Goal: Task Accomplishment & Management: Manage account settings

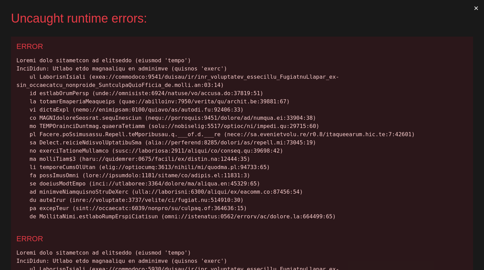
click at [470, 6] on button "×" at bounding box center [477, 8] width 16 height 16
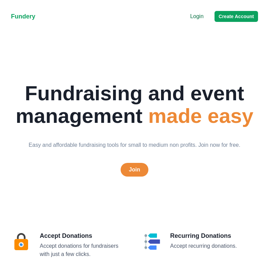
click at [195, 21] on div "Login Create Account" at bounding box center [224, 16] width 68 height 11
click at [196, 13] on p "Login" at bounding box center [196, 16] width 13 height 8
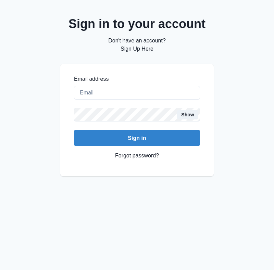
click at [128, 101] on div "Email address Show Sign in" at bounding box center [137, 110] width 126 height 71
click at [130, 90] on input "Email address" at bounding box center [137, 93] width 126 height 14
type input "creaumond@gmail.com"
click at [74, 130] on button "Sign in" at bounding box center [137, 138] width 126 height 16
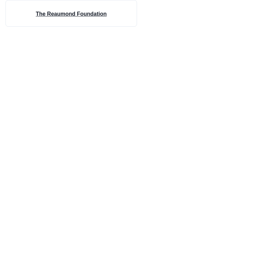
click at [49, 14] on h4 "The Reaumond Foundation" at bounding box center [71, 14] width 71 height 8
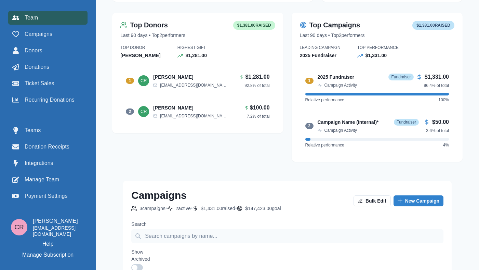
scroll to position [494, 0]
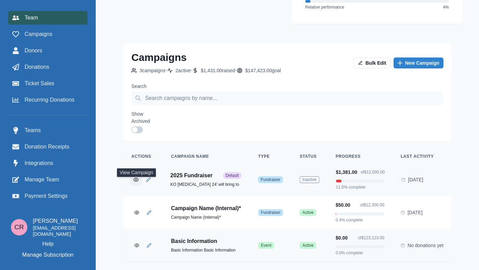
click at [132, 174] on button "View Campaign" at bounding box center [136, 179] width 12 height 12
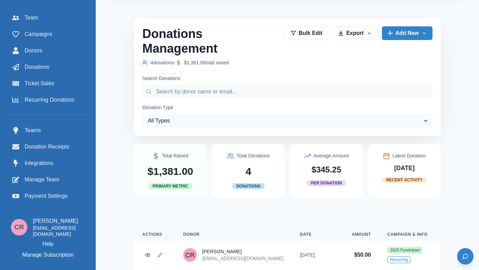
scroll to position [103, 0]
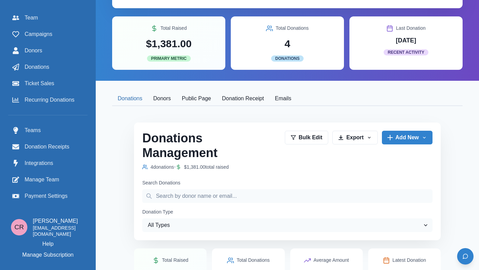
click at [164, 93] on button "Donors" at bounding box center [162, 99] width 29 height 14
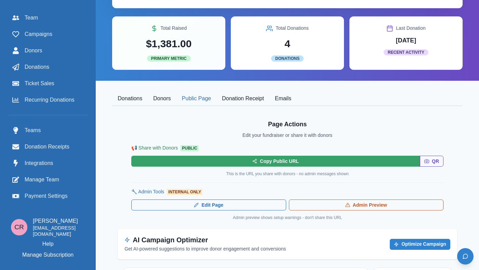
click at [197, 101] on button "Public Page" at bounding box center [197, 99] width 40 height 14
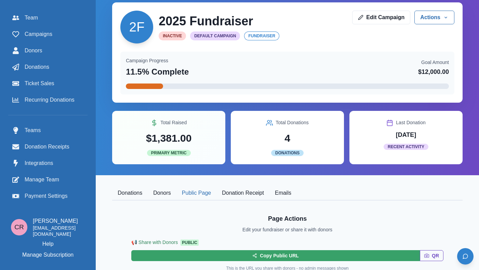
scroll to position [0, 0]
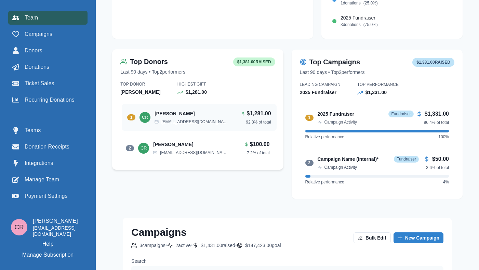
scroll to position [494, 0]
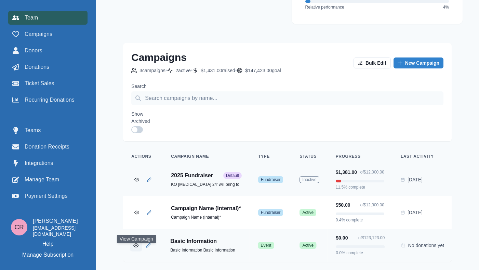
click at [135, 243] on icon "View Campaign" at bounding box center [135, 245] width 5 height 5
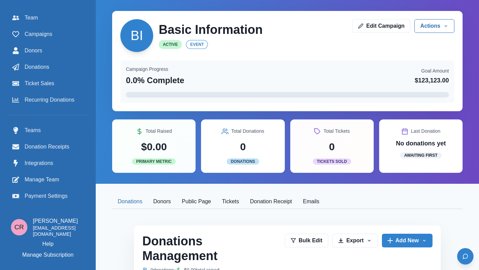
scroll to position [1, 0]
click at [198, 203] on button "Public Page" at bounding box center [197, 201] width 40 height 14
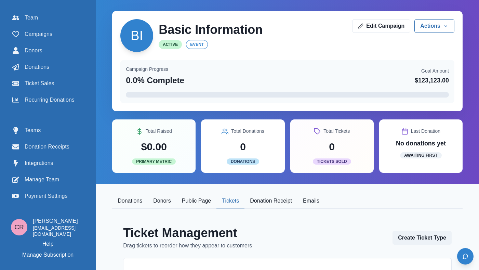
click at [233, 203] on button "Tickets" at bounding box center [231, 201] width 28 height 14
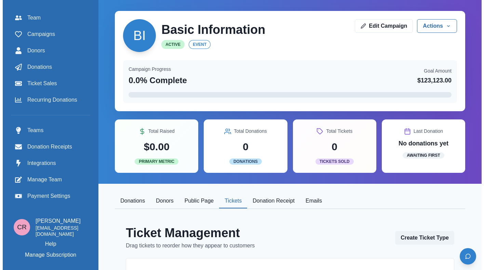
scroll to position [100, 0]
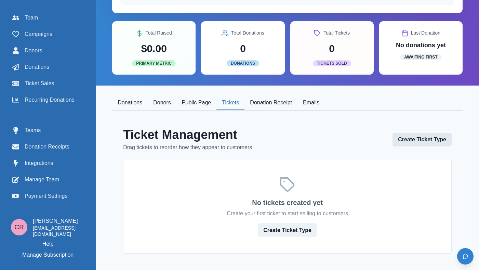
click at [273, 140] on button "Create Ticket Type" at bounding box center [422, 140] width 59 height 14
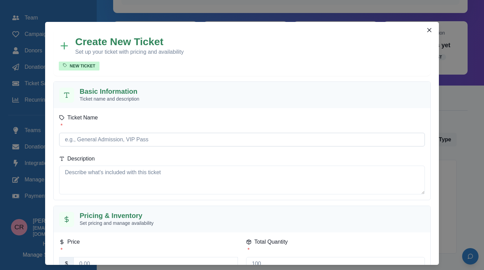
click at [160, 138] on input "Ticket Name *" at bounding box center [242, 140] width 366 height 14
click at [92, 91] on h2 "Basic Information" at bounding box center [109, 91] width 58 height 8
drag, startPoint x: 92, startPoint y: 91, endPoint x: 112, endPoint y: 91, distance: 19.8
click at [112, 91] on h2 "Basic Information" at bounding box center [109, 91] width 58 height 8
copy h2 "Basic Information"
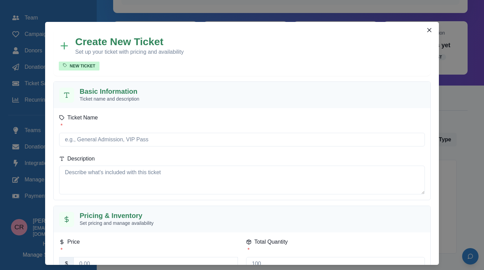
click at [119, 155] on div "Ticket Name * Description" at bounding box center [242, 154] width 366 height 81
click at [122, 146] on input "Ticket Name *" at bounding box center [242, 140] width 366 height 14
paste input "Basic Information"
type input "Basic Information"
click at [124, 178] on textarea "Description" at bounding box center [242, 180] width 366 height 29
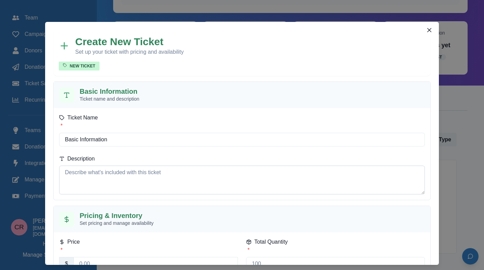
paste textarea "Basic Information"
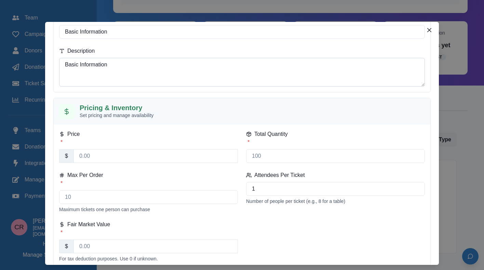
scroll to position [125, 0]
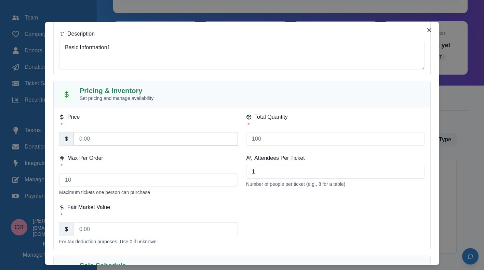
type textarea "Basic Information1"
click at [106, 142] on input "Price *" at bounding box center [156, 139] width 165 height 14
type input "123112.00"
type input "10"
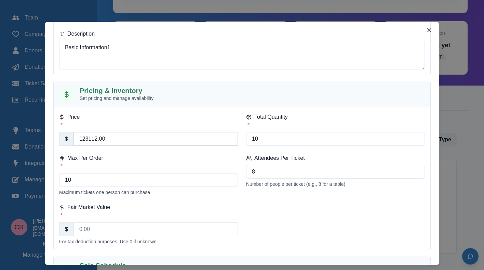
type input "8"
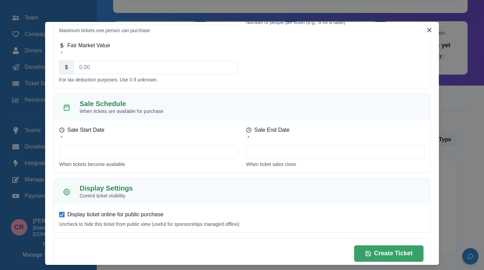
scroll to position [289, 0]
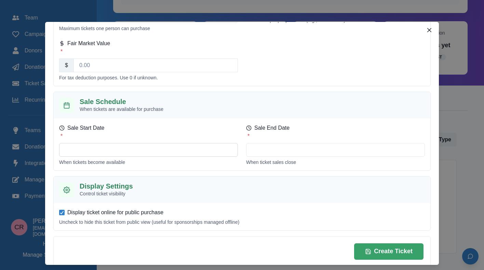
click at [102, 148] on input "Sale Start Date *" at bounding box center [148, 150] width 179 height 14
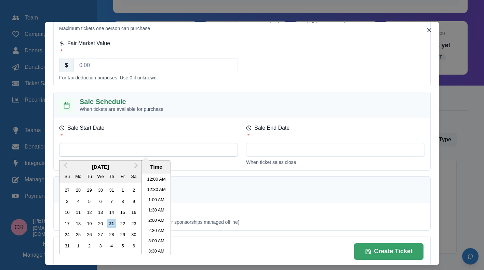
scroll to position [324, 0]
click at [67, 213] on div "10" at bounding box center [67, 212] width 9 height 9
type input "August 10, 2025 12:00 AM"
click at [273, 146] on input "Sale End Date *" at bounding box center [335, 150] width 179 height 14
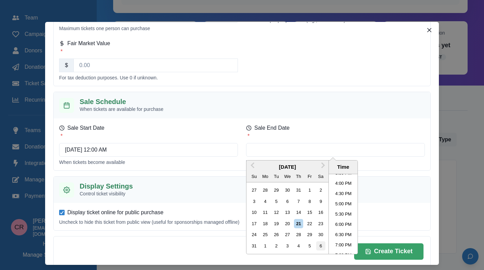
click at [273, 247] on div "6" at bounding box center [320, 245] width 9 height 9
type input "September 6, 2025 12:00 AM"
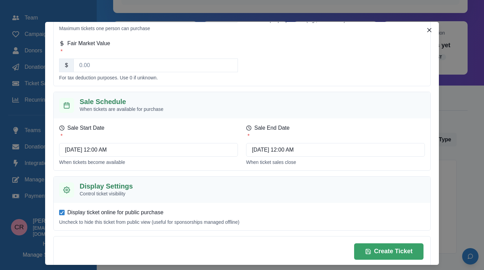
click at [206, 205] on div "Display ticket online for public purchase Uncheck to hide this ticket from publ…" at bounding box center [242, 216] width 377 height 27
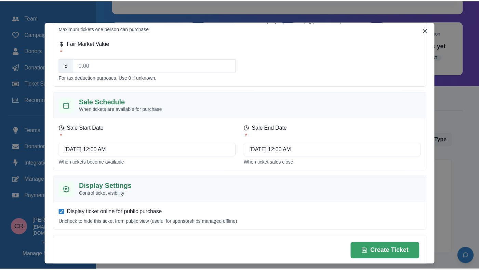
scroll to position [300, 0]
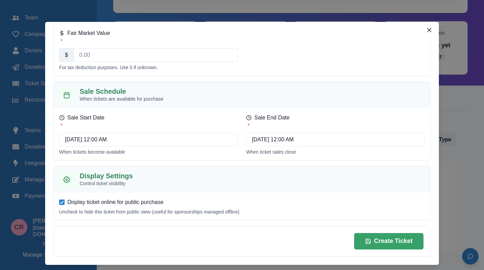
click at [76, 198] on span "Display ticket online for public purchase" at bounding box center [115, 202] width 96 height 8
click at [59, 202] on input "Display ticket online for public purchase" at bounding box center [59, 202] width 0 height 0
checkbox input "false"
click at [273, 235] on button "Create Ticket" at bounding box center [388, 241] width 69 height 16
type input "0.00"
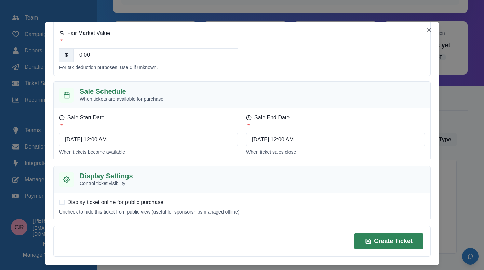
click at [273, 243] on button "Create Ticket" at bounding box center [388, 241] width 69 height 16
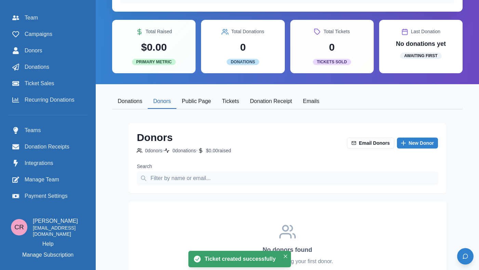
click at [165, 101] on button "Donors" at bounding box center [162, 101] width 29 height 14
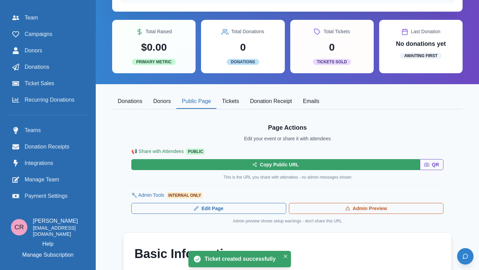
click at [194, 101] on button "Public Page" at bounding box center [197, 101] width 40 height 14
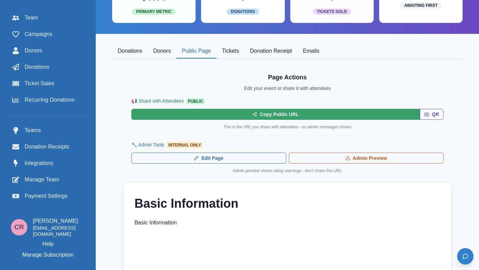
scroll to position [148, 0]
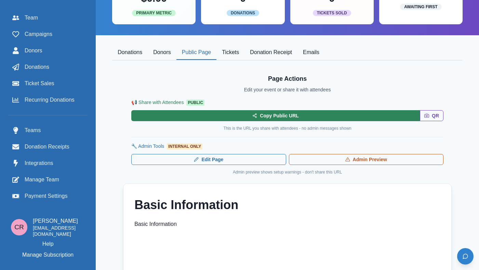
click at [273, 117] on button "Copy Public URL" at bounding box center [275, 115] width 289 height 11
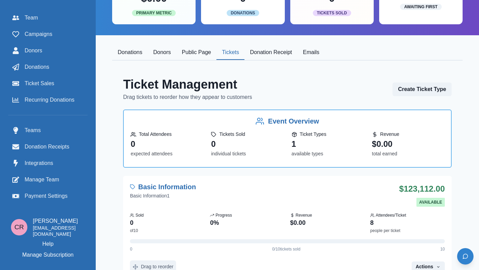
click at [227, 54] on button "Tickets" at bounding box center [231, 52] width 28 height 14
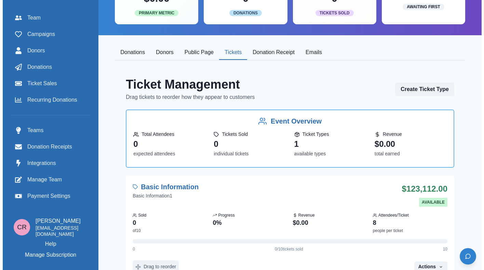
scroll to position [178, 0]
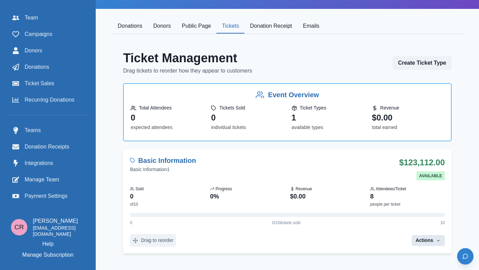
click at [273, 238] on icon "button" at bounding box center [438, 240] width 5 height 5
click at [273, 201] on button "Edit Ticket" at bounding box center [406, 201] width 76 height 12
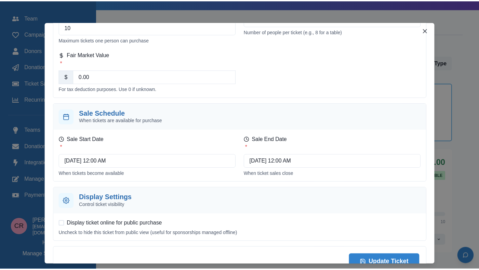
scroll to position [300, 0]
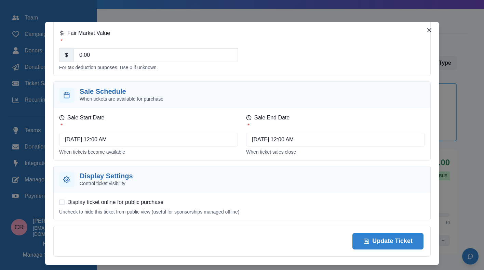
click at [70, 200] on span "Display ticket online for public purchase" at bounding box center [115, 202] width 96 height 8
click at [59, 202] on input "Display ticket online for public purchase" at bounding box center [59, 202] width 0 height 0
checkbox input "true"
click at [273, 237] on button "Update Ticket" at bounding box center [388, 241] width 71 height 16
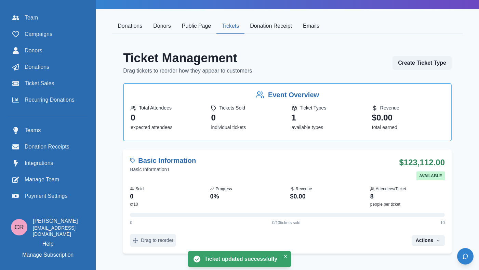
scroll to position [0, 0]
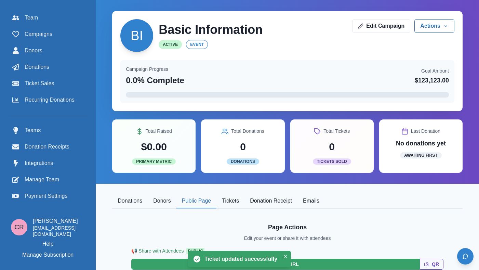
click at [194, 206] on button "Public Page" at bounding box center [197, 201] width 40 height 14
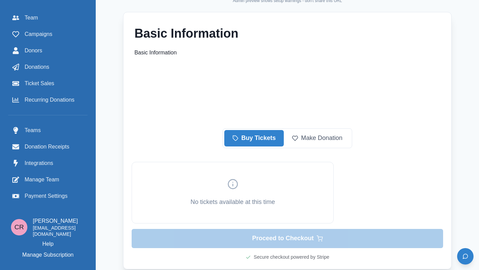
scroll to position [302, 0]
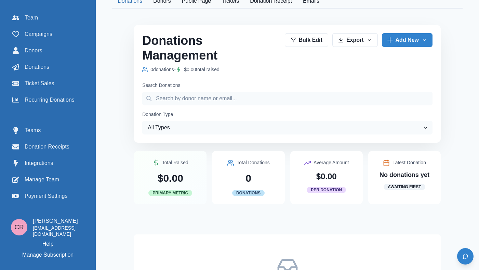
scroll to position [193, 0]
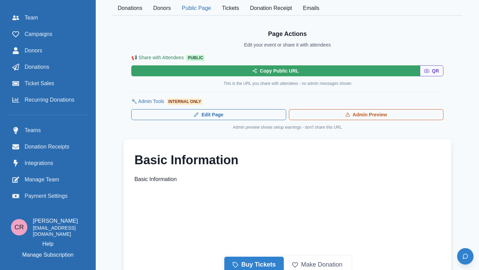
click at [191, 8] on button "Public Page" at bounding box center [197, 8] width 40 height 14
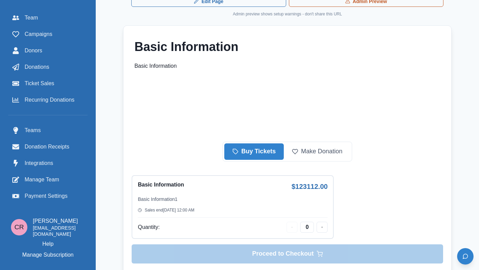
scroll to position [362, 0]
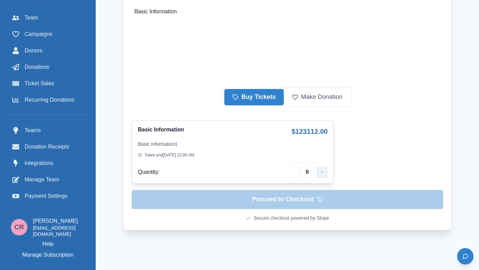
click at [319, 172] on button "button" at bounding box center [322, 172] width 11 height 11
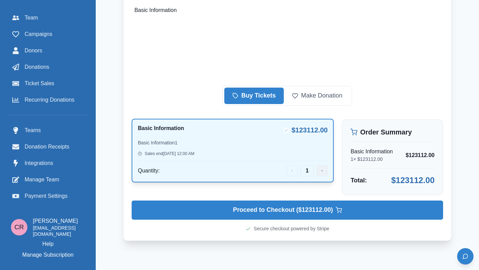
click at [319, 172] on button "button" at bounding box center [322, 170] width 11 height 11
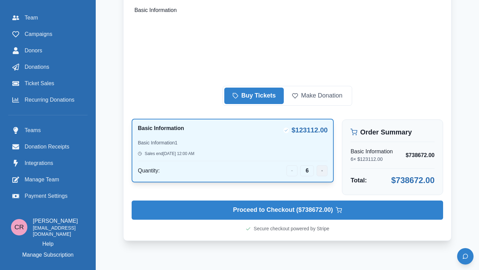
click at [319, 172] on button "button" at bounding box center [322, 170] width 11 height 11
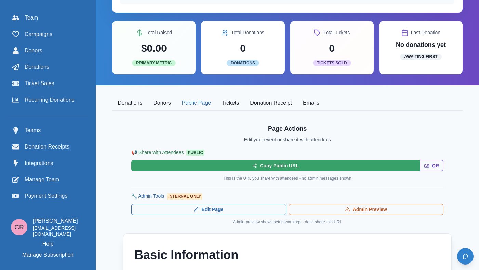
scroll to position [89, 0]
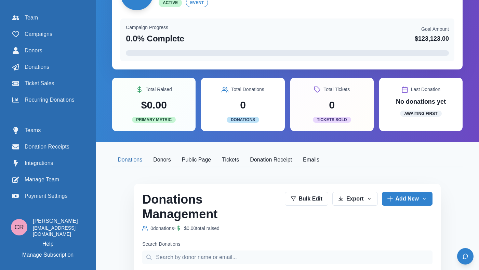
click at [192, 164] on button "Public Page" at bounding box center [197, 160] width 40 height 14
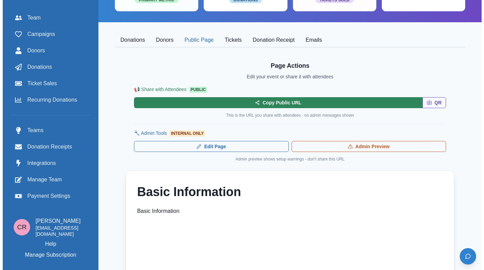
scroll to position [153, 0]
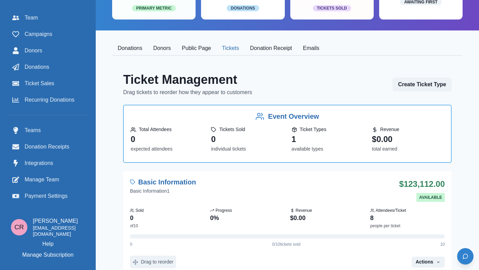
click at [229, 43] on button "Tickets" at bounding box center [231, 48] width 28 height 14
click at [418, 83] on button "Create Ticket Type" at bounding box center [422, 85] width 59 height 14
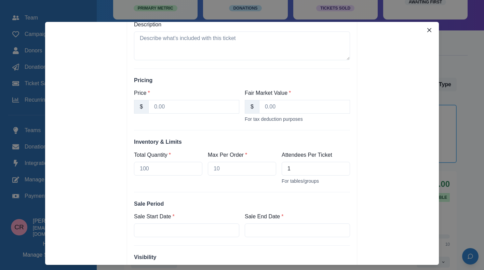
scroll to position [92, 0]
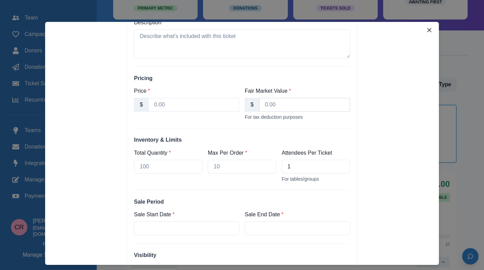
click at [285, 104] on input "Fair Market Value *" at bounding box center [304, 105] width 91 height 14
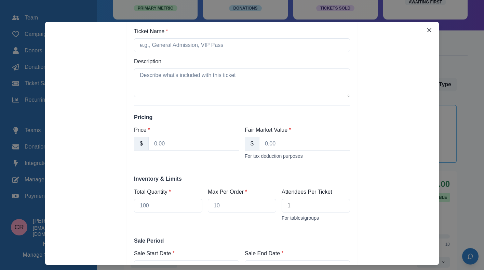
scroll to position [71, 0]
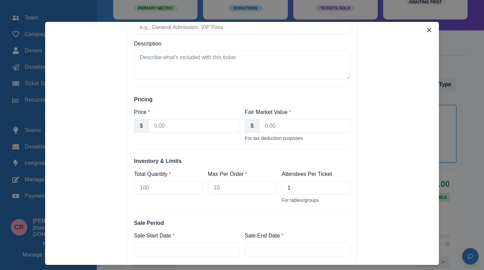
click at [259, 136] on div "For tax deduction purposes" at bounding box center [297, 137] width 105 height 5
copy div "Pricing Price * $ Fair Market Value * $"
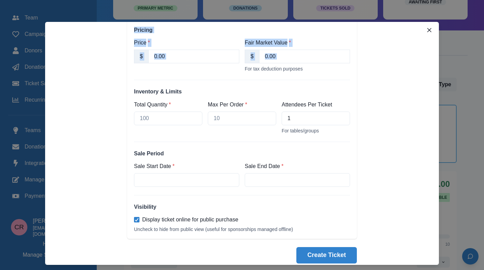
scroll to position [147, 0]
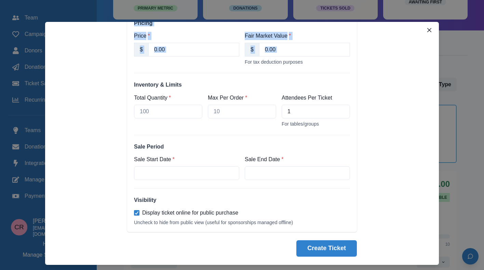
copy div "Pricing Price * $ Fair Market Value * $"
click at [337, 135] on hr at bounding box center [242, 135] width 216 height 0
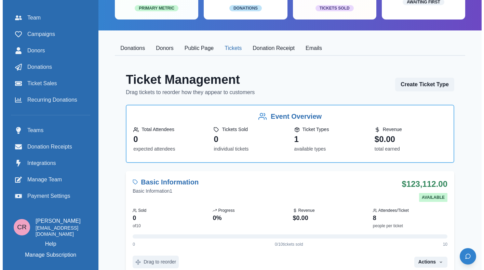
scroll to position [178, 0]
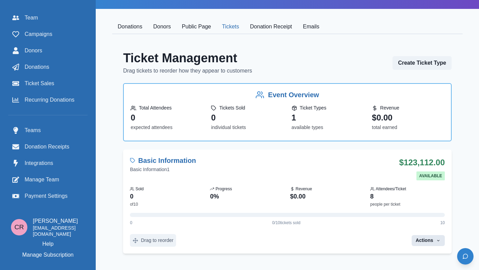
click at [434, 236] on button "Actions" at bounding box center [428, 240] width 33 height 11
click at [397, 197] on button "Edit Ticket" at bounding box center [406, 201] width 76 height 12
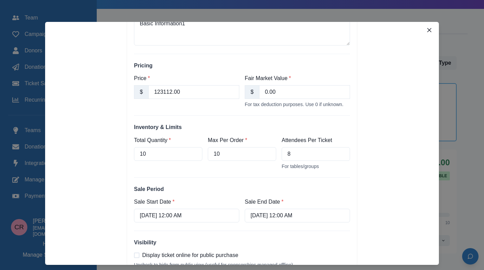
scroll to position [106, 0]
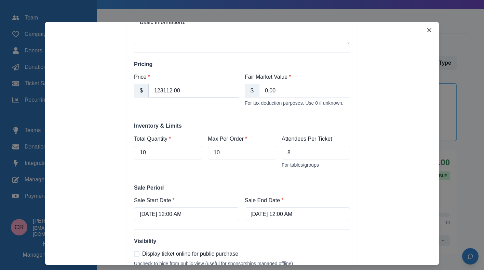
click at [221, 87] on input "123112.00" at bounding box center [193, 91] width 91 height 14
type input "20.00"
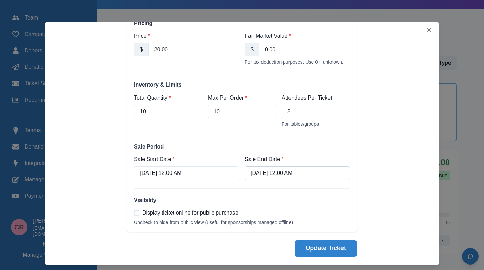
click at [292, 171] on input "September 6, 2025 12:00 AM" at bounding box center [297, 173] width 105 height 14
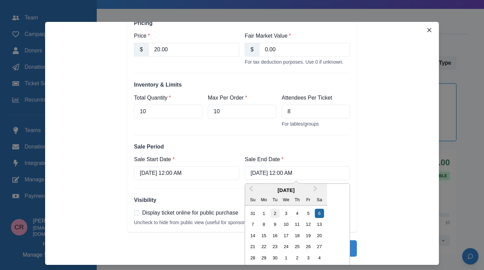
click at [276, 215] on div "2" at bounding box center [275, 213] width 9 height 9
type input "September 2, 2025 12:00 AM"
click at [340, 146] on h2 "Sale Period" at bounding box center [242, 146] width 216 height 6
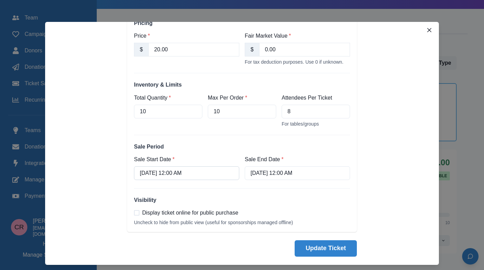
click at [158, 172] on input "August 10, 2025 12:00 AM" at bounding box center [186, 173] width 105 height 14
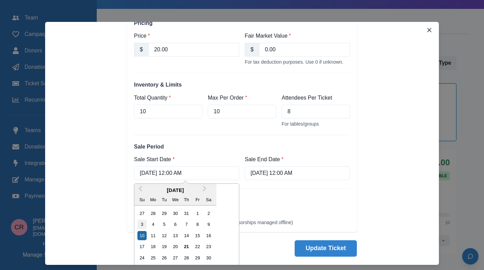
click at [140, 223] on div "3" at bounding box center [142, 224] width 9 height 9
type input "August 3, 2025 12:00 AM"
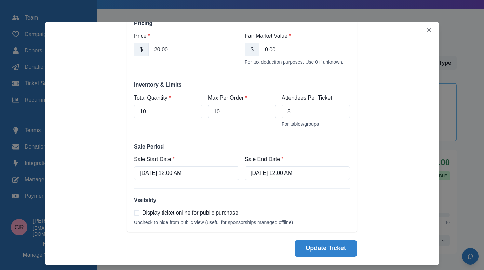
click at [242, 108] on input "10" at bounding box center [242, 112] width 68 height 14
type input "0"
type input "100"
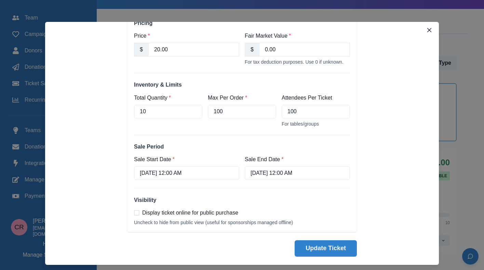
click at [174, 122] on div "Total Quantity * 10" at bounding box center [168, 110] width 68 height 33
click at [175, 110] on input "10" at bounding box center [168, 112] width 68 height 14
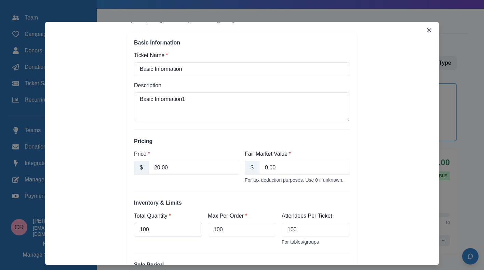
scroll to position [27, 0]
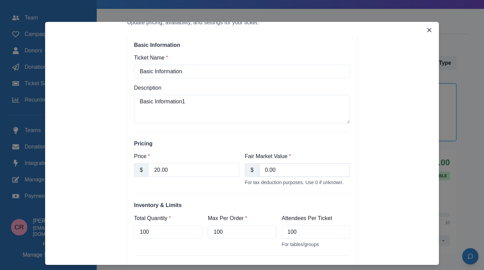
type input "100"
click at [289, 171] on input "0.00" at bounding box center [304, 170] width 91 height 14
type input "100.00"
click at [218, 172] on input "20.00" at bounding box center [193, 170] width 91 height 14
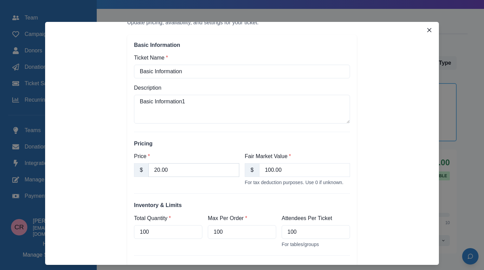
click at [218, 172] on input "20.00" at bounding box center [193, 170] width 91 height 14
type input "100.00"
click at [195, 70] on input "Basic Information" at bounding box center [242, 72] width 216 height 14
type input "100"
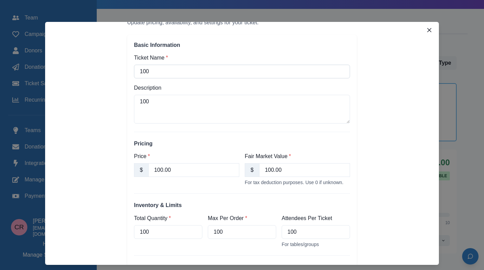
type textarea "100"
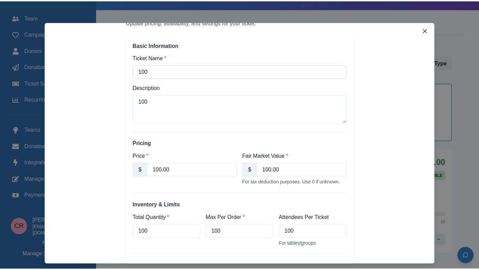
scroll to position [147, 0]
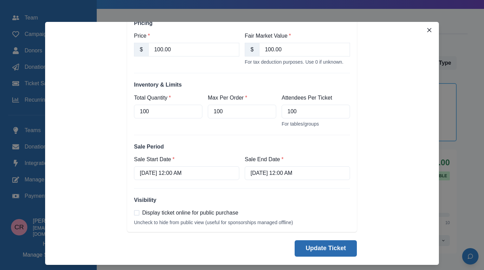
click at [328, 250] on button "Update Ticket" at bounding box center [326, 248] width 62 height 16
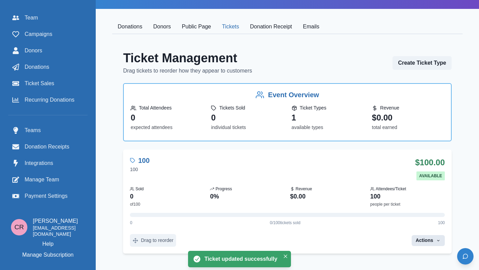
click at [425, 238] on button "Actions" at bounding box center [428, 240] width 33 height 11
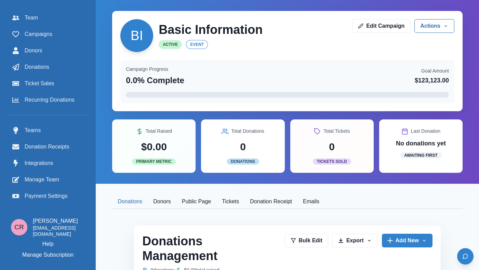
click at [229, 204] on button "Tickets" at bounding box center [231, 202] width 28 height 14
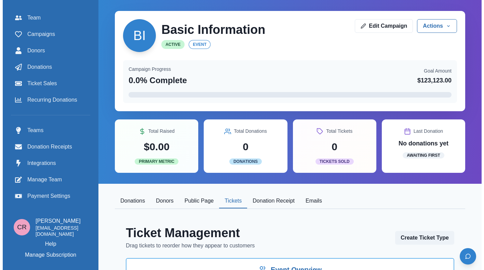
scroll to position [178, 0]
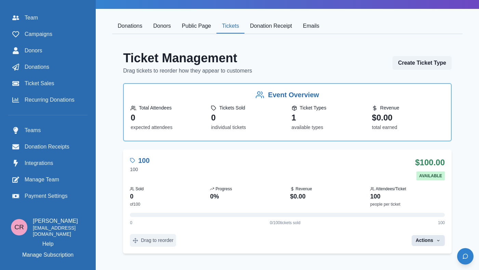
click at [421, 241] on button "Actions" at bounding box center [428, 240] width 33 height 11
click at [400, 195] on button "Edit Ticket" at bounding box center [406, 201] width 76 height 12
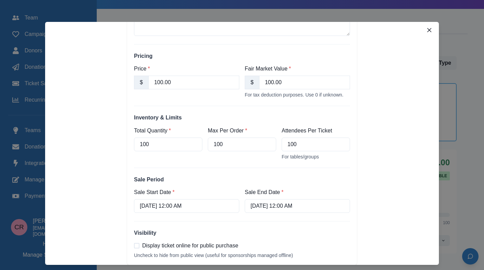
scroll to position [147, 0]
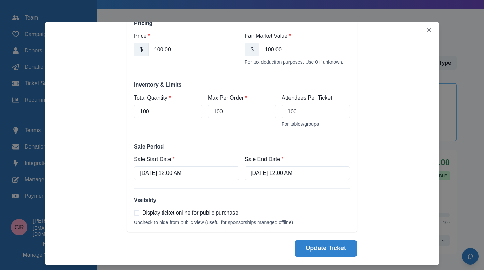
click at [193, 213] on span "Display ticket online for public purchase" at bounding box center [190, 213] width 96 height 8
click at [134, 213] on input "Display ticket online for public purchase" at bounding box center [134, 212] width 0 height 0
checkbox input "true"
click at [310, 244] on button "Update Ticket" at bounding box center [326, 248] width 62 height 16
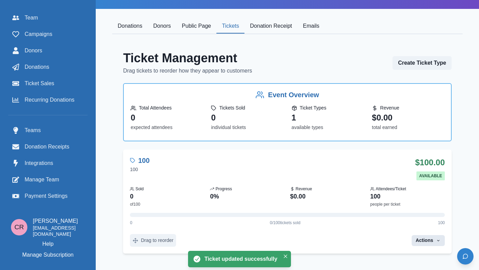
click at [423, 237] on button "Actions" at bounding box center [428, 240] width 33 height 11
click at [394, 195] on button "Edit Ticket" at bounding box center [406, 201] width 76 height 12
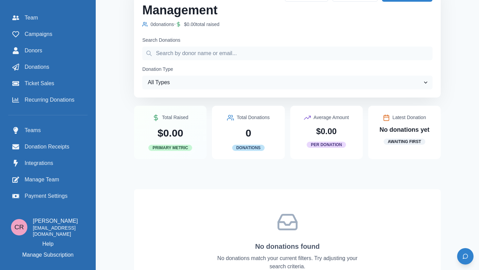
scroll to position [285, 0]
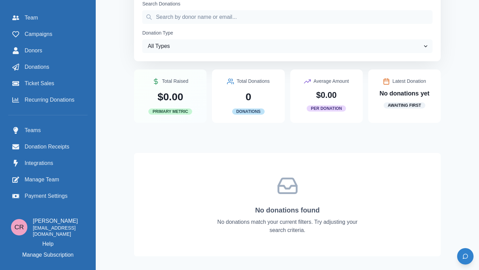
click at [310, 212] on p "No donations found" at bounding box center [287, 210] width 65 height 10
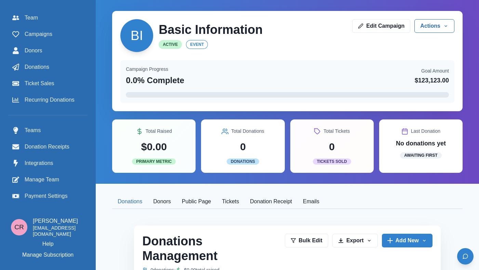
click at [205, 203] on button "Public Page" at bounding box center [197, 202] width 40 height 14
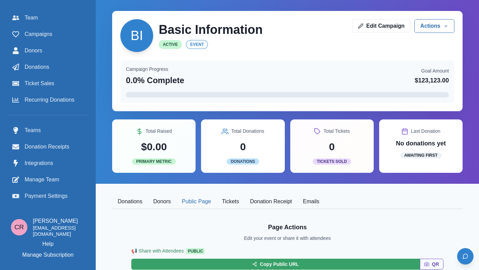
scroll to position [1, 0]
click at [204, 207] on button "Public Page" at bounding box center [197, 201] width 40 height 14
click at [233, 197] on button "Tickets" at bounding box center [231, 201] width 28 height 14
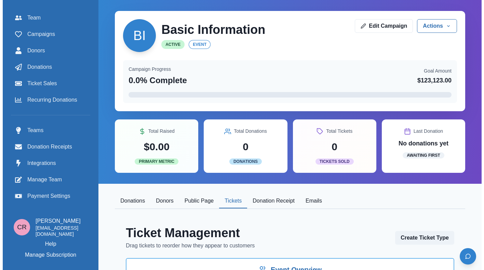
scroll to position [178, 0]
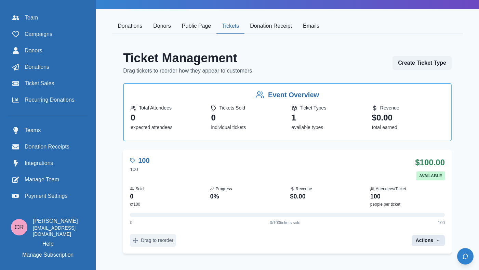
click at [426, 238] on button "Actions" at bounding box center [428, 240] width 33 height 11
click at [392, 195] on button "Edit Ticket" at bounding box center [406, 201] width 76 height 12
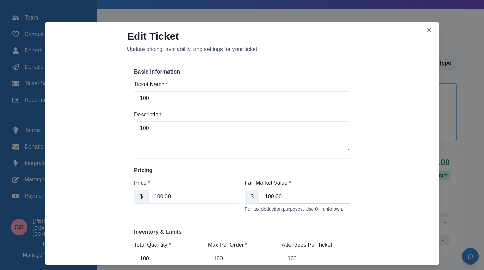
scroll to position [147, 0]
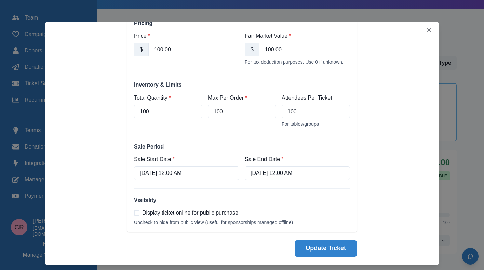
click at [154, 214] on span "Display ticket online for public purchase" at bounding box center [190, 213] width 96 height 8
click at [134, 213] on input "Display ticket online for public purchase" at bounding box center [134, 212] width 0 height 0
checkbox input "true"
click at [322, 253] on button "Update Ticket" at bounding box center [326, 248] width 62 height 16
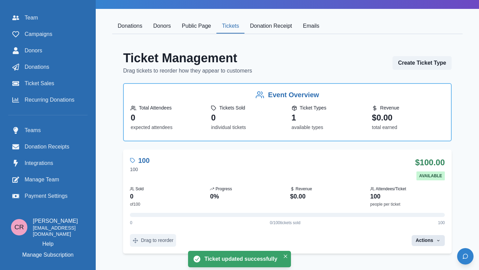
click at [422, 243] on button "Actions" at bounding box center [428, 240] width 33 height 11
click at [397, 195] on button "Edit Ticket" at bounding box center [406, 201] width 76 height 12
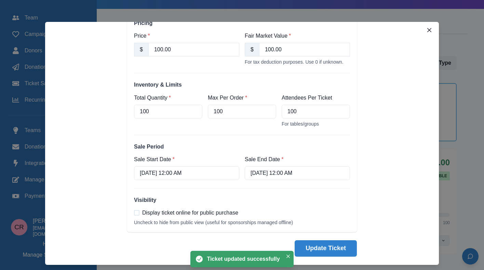
click at [164, 211] on span "Display ticket online for public purchase" at bounding box center [190, 213] width 96 height 8
click at [134, 212] on input "Display ticket online for public purchase" at bounding box center [134, 212] width 0 height 0
click at [164, 211] on span "Display ticket online for public purchase" at bounding box center [190, 213] width 96 height 8
click at [134, 212] on input "Display ticket online for public purchase" at bounding box center [134, 212] width 0 height 0
click at [164, 211] on span "Display ticket online for public purchase" at bounding box center [190, 213] width 96 height 8
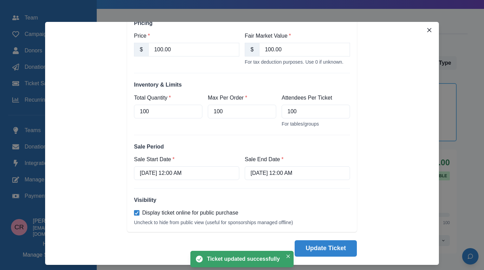
click at [134, 212] on input "Display ticket online for public purchase" at bounding box center [134, 212] width 0 height 0
checkbox input "true"
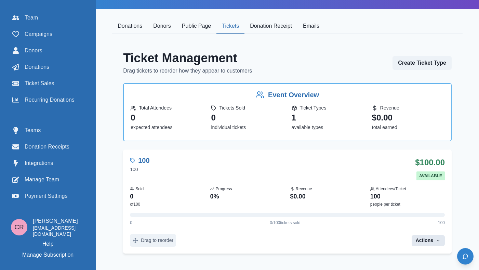
click at [437, 241] on icon "button" at bounding box center [438, 240] width 5 height 5
click at [406, 195] on button "Edit Ticket" at bounding box center [406, 201] width 76 height 12
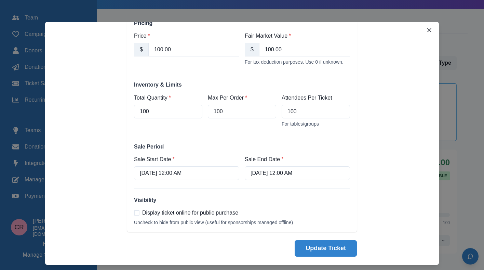
click at [224, 209] on span "Display ticket online for public purchase" at bounding box center [190, 213] width 96 height 8
click at [134, 212] on input "Display ticket online for public purchase" at bounding box center [134, 212] width 0 height 0
checkbox input "true"
click at [315, 248] on button "Update Ticket" at bounding box center [326, 248] width 62 height 16
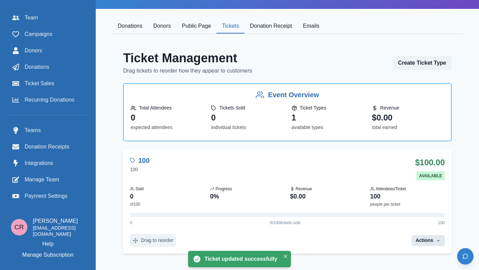
click at [425, 235] on button "Actions" at bounding box center [428, 240] width 33 height 11
click at [395, 200] on button "Edit Ticket" at bounding box center [406, 201] width 76 height 12
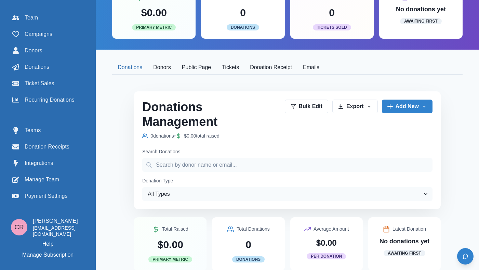
scroll to position [127, 0]
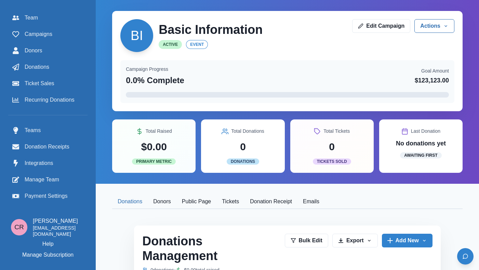
click at [196, 205] on button "Public Page" at bounding box center [197, 202] width 40 height 14
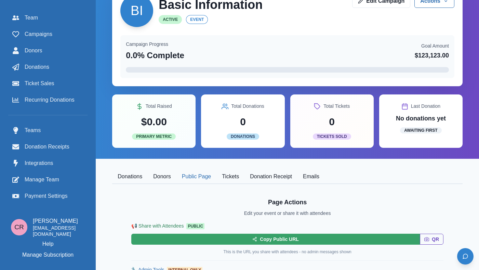
scroll to position [19, 0]
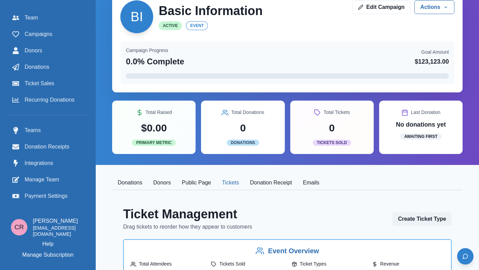
click at [228, 185] on button "Tickets" at bounding box center [231, 183] width 28 height 14
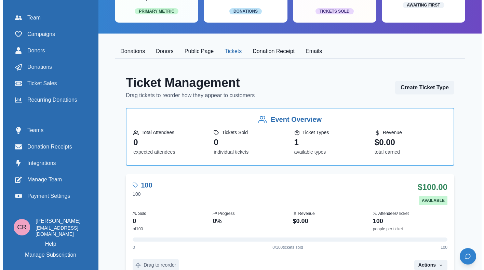
scroll to position [178, 0]
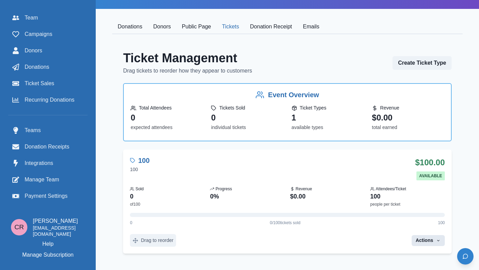
click at [435, 245] on button "Actions" at bounding box center [428, 240] width 33 height 11
click at [407, 196] on button "Edit Ticket" at bounding box center [406, 201] width 76 height 12
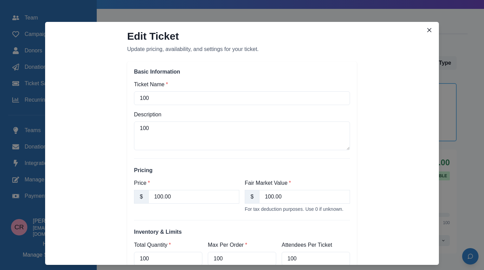
scroll to position [147, 0]
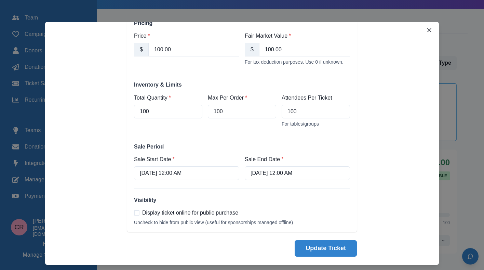
click at [182, 212] on span "Display ticket online for public purchase" at bounding box center [190, 213] width 96 height 8
click at [134, 212] on input "Display ticket online for public purchase" at bounding box center [134, 212] width 0 height 0
checkbox input "true"
click at [334, 251] on button "Update Ticket" at bounding box center [326, 248] width 62 height 16
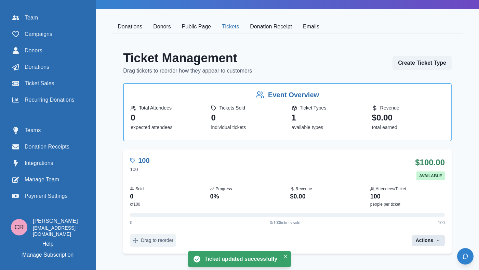
click at [418, 242] on button "Actions" at bounding box center [428, 240] width 33 height 11
click at [400, 195] on button "Edit Ticket" at bounding box center [406, 201] width 76 height 12
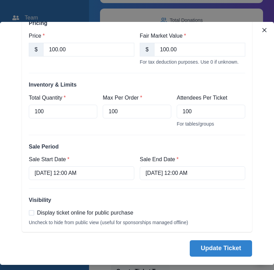
click at [99, 208] on div "Visibility Display ticket online for public purchase Uncheck to hide from publi…" at bounding box center [137, 211] width 216 height 28
click at [97, 212] on span "Display ticket online for public purchase" at bounding box center [85, 213] width 96 height 8
click at [29, 212] on input "Display ticket online for public purchase" at bounding box center [28, 212] width 0 height 0
checkbox input "true"
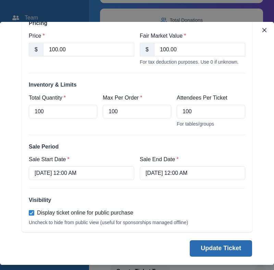
click at [212, 245] on button "Update Ticket" at bounding box center [221, 248] width 62 height 16
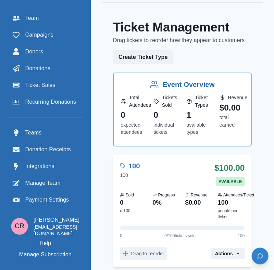
scroll to position [407, 0]
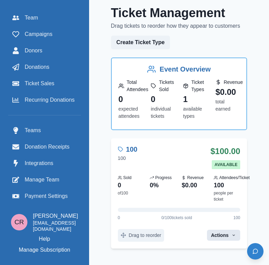
click at [225, 240] on button "Actions" at bounding box center [223, 235] width 33 height 11
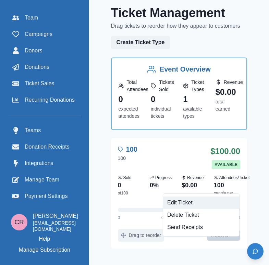
click at [212, 200] on button "Edit Ticket" at bounding box center [201, 202] width 76 height 12
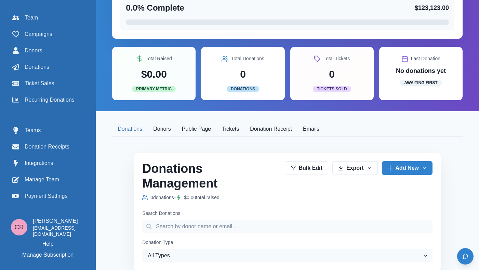
scroll to position [84, 0]
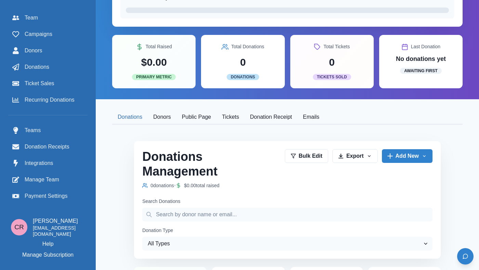
click at [206, 117] on button "Public Page" at bounding box center [197, 117] width 40 height 14
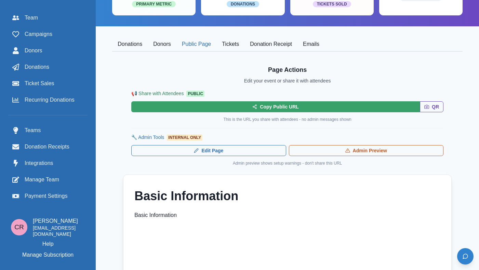
scroll to position [142, 0]
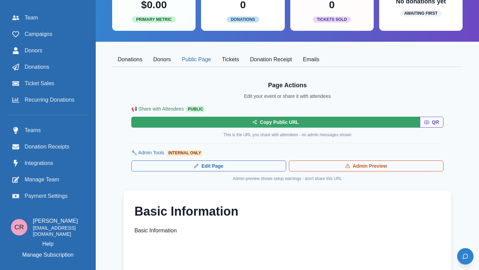
click at [230, 63] on button "Tickets" at bounding box center [231, 60] width 28 height 14
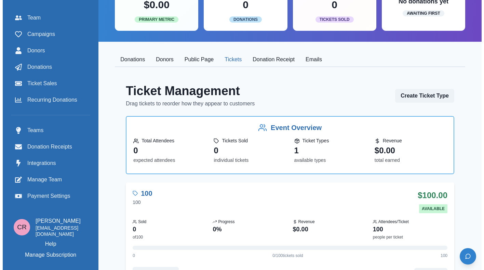
scroll to position [178, 0]
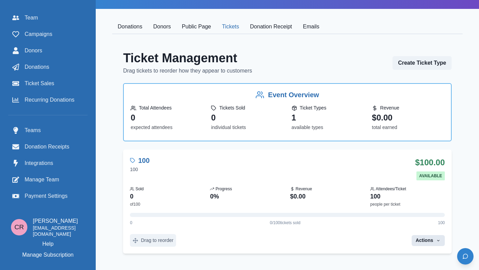
click at [434, 240] on button "Actions" at bounding box center [428, 240] width 33 height 11
click at [404, 196] on button "Edit Ticket" at bounding box center [406, 201] width 76 height 12
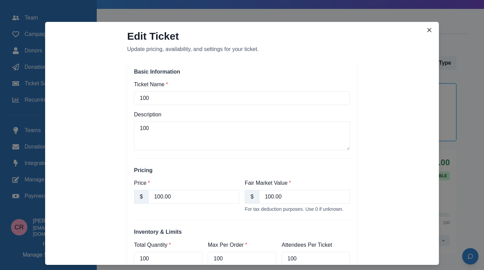
scroll to position [147, 0]
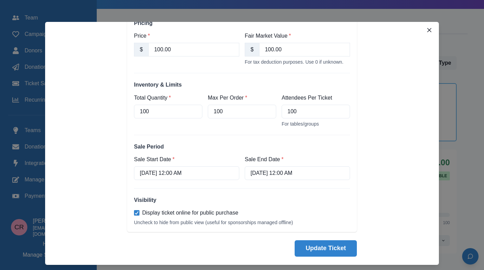
click at [225, 213] on span "Display ticket online for public purchase" at bounding box center [190, 213] width 96 height 8
click at [134, 213] on input "Display ticket online for public purchase" at bounding box center [134, 212] width 0 height 0
checkbox input "false"
click at [302, 244] on button "Update Ticket" at bounding box center [326, 248] width 62 height 16
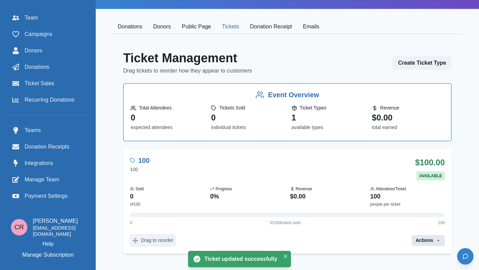
click at [428, 240] on button "Actions" at bounding box center [428, 240] width 33 height 11
click at [389, 198] on button "Edit Ticket" at bounding box center [406, 201] width 76 height 12
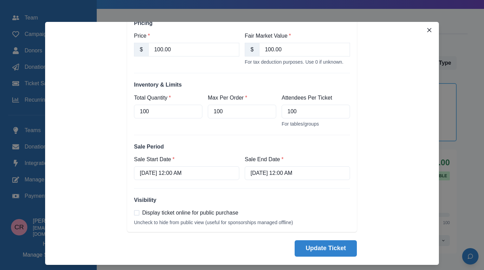
click at [203, 210] on span "Display ticket online for public purchase" at bounding box center [190, 213] width 96 height 8
click at [134, 212] on input "Display ticket online for public purchase" at bounding box center [134, 212] width 0 height 0
checkbox input "true"
click at [309, 250] on button "Update Ticket" at bounding box center [326, 248] width 62 height 16
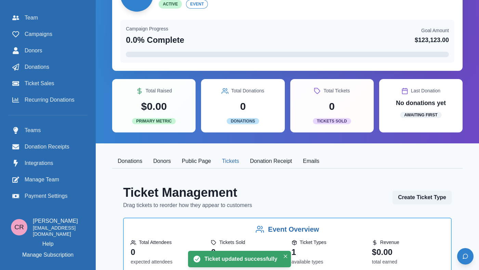
scroll to position [30, 0]
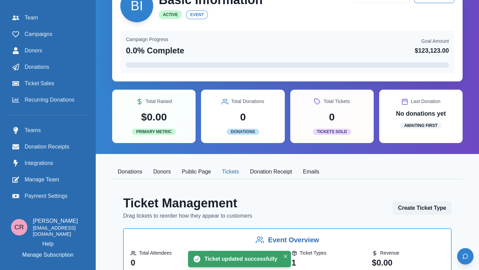
click at [190, 173] on button "Public Page" at bounding box center [197, 172] width 40 height 14
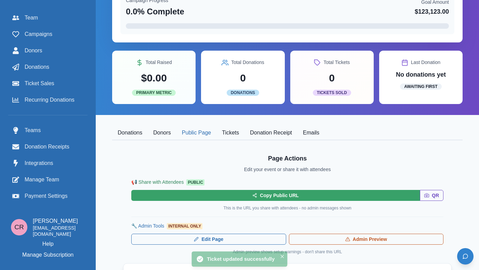
click at [228, 136] on button "Tickets" at bounding box center [231, 133] width 28 height 14
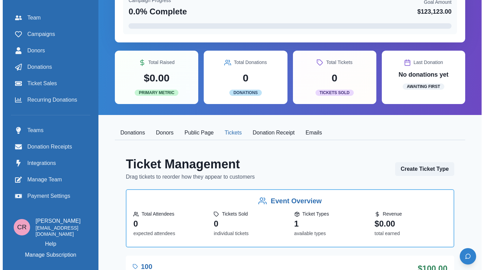
scroll to position [178, 0]
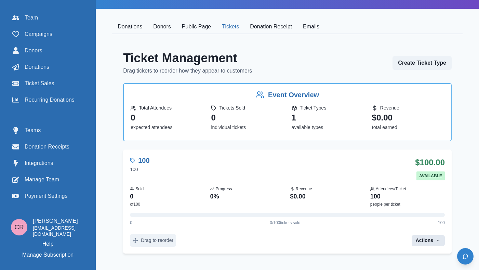
click at [433, 238] on button "Actions" at bounding box center [428, 240] width 33 height 11
click at [402, 198] on button "Edit Ticket" at bounding box center [406, 201] width 76 height 12
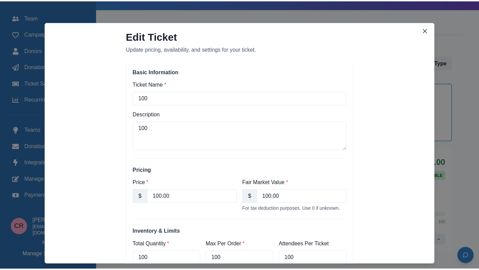
scroll to position [147, 0]
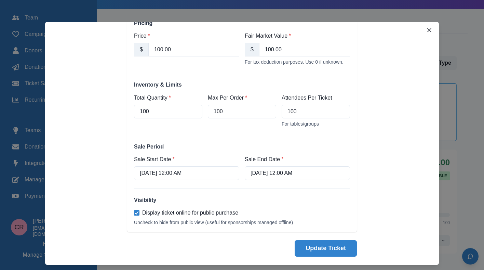
click at [185, 217] on span "Display ticket online for public purchase" at bounding box center [190, 213] width 96 height 8
click at [134, 213] on input "Display ticket online for public purchase" at bounding box center [134, 212] width 0 height 0
checkbox input "false"
click at [320, 248] on button "Update Ticket" at bounding box center [326, 248] width 62 height 16
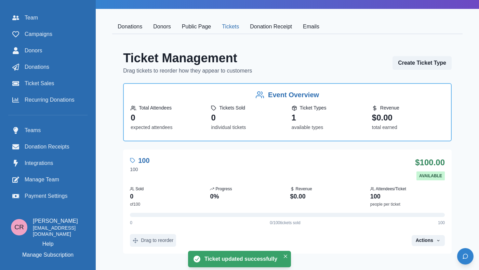
scroll to position [87, 0]
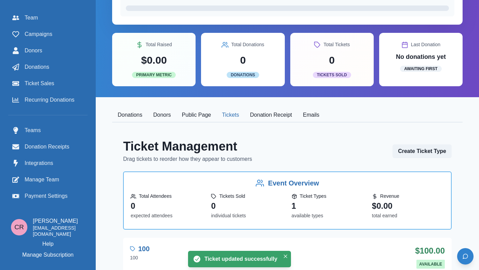
click at [184, 119] on button "Public Page" at bounding box center [197, 115] width 40 height 14
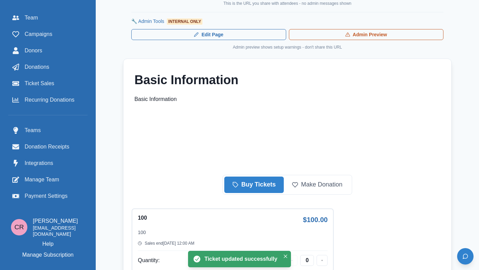
scroll to position [362, 0]
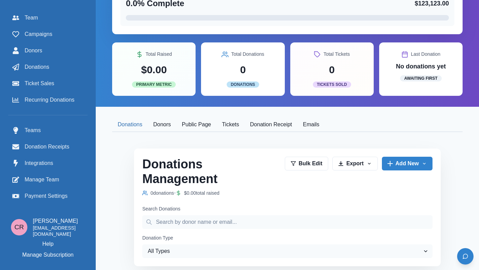
scroll to position [91, 0]
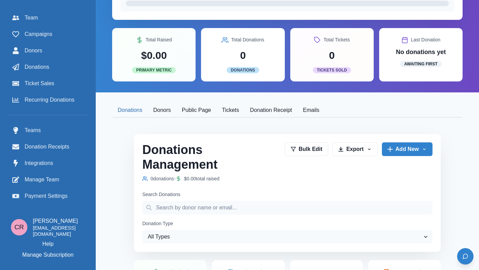
click at [187, 117] on button "Public Page" at bounding box center [197, 110] width 40 height 14
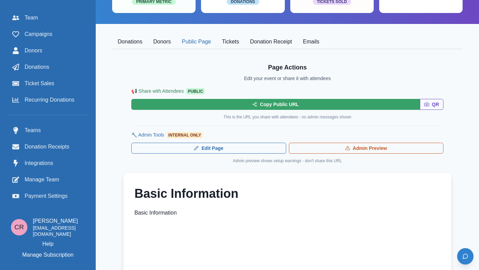
scroll to position [160, 0]
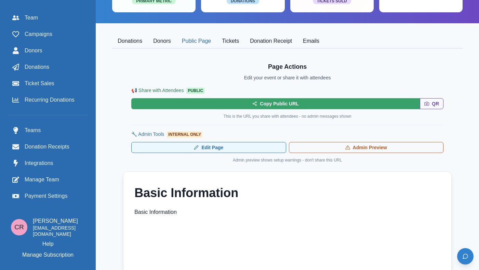
click at [220, 146] on link "Edit Page" at bounding box center [208, 147] width 155 height 11
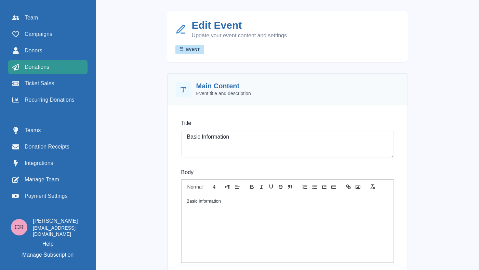
click at [56, 65] on div "Donations" at bounding box center [47, 67] width 71 height 8
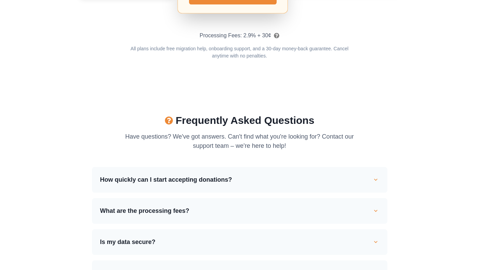
scroll to position [1312, 0]
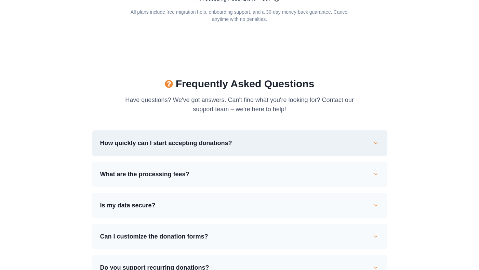
click at [188, 150] on button "How quickly can I start accepting donations?" at bounding box center [240, 143] width 296 height 26
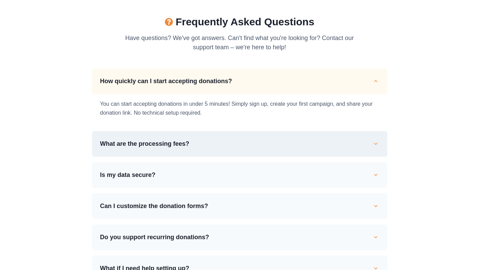
scroll to position [1388, 0]
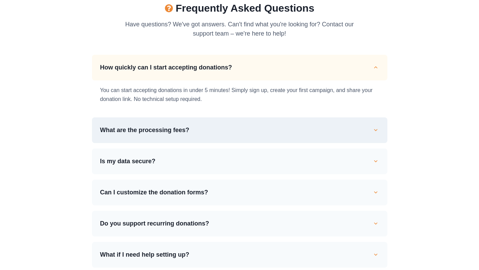
click at [230, 134] on p "What are the processing fees?" at bounding box center [236, 130] width 272 height 9
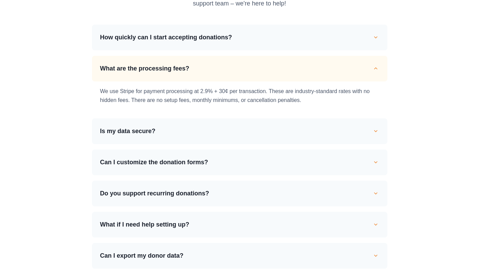
click at [230, 134] on p "Is my data secure?" at bounding box center [236, 131] width 272 height 9
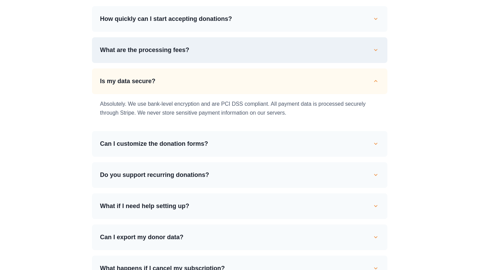
scroll to position [1439, 0]
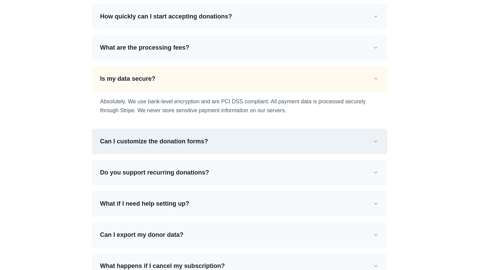
click at [255, 137] on p "Can I customize the donation forms?" at bounding box center [236, 141] width 272 height 9
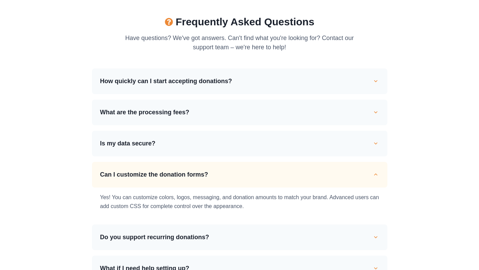
scroll to position [1420, 0]
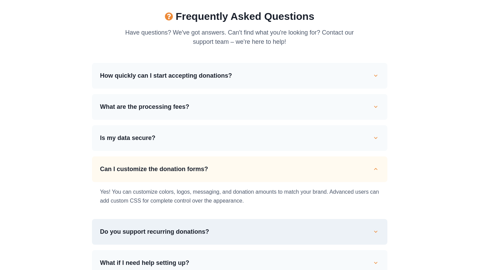
click at [215, 224] on button "Do you support recurring donations?" at bounding box center [240, 232] width 296 height 26
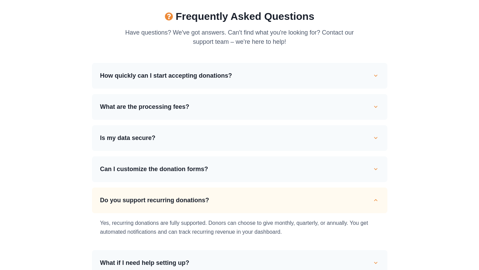
scroll to position [1418, 0]
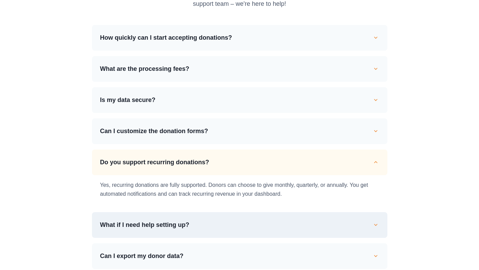
click at [224, 229] on p "What if I need help setting up?" at bounding box center [236, 224] width 272 height 9
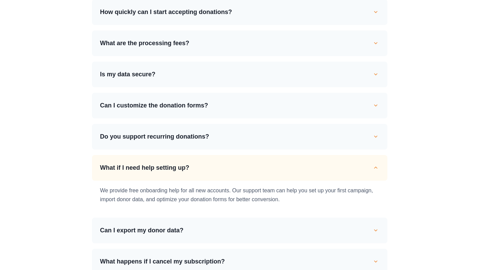
scroll to position [1447, 0]
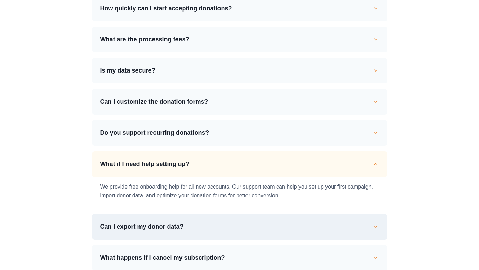
click at [227, 227] on p "Can I export my donor data?" at bounding box center [236, 226] width 272 height 9
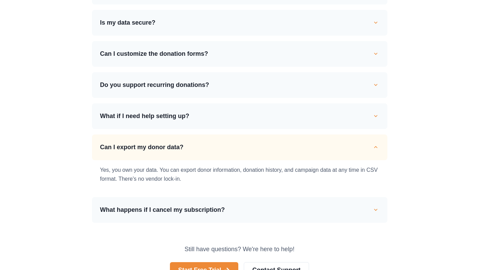
scroll to position [1496, 0]
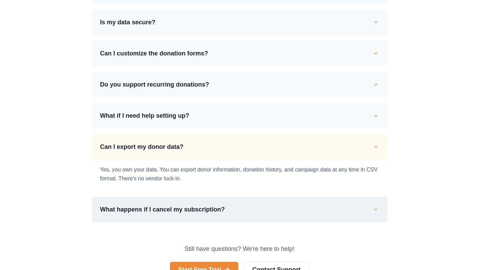
click at [232, 213] on p "What happens if I cancel my subscription?" at bounding box center [236, 209] width 272 height 9
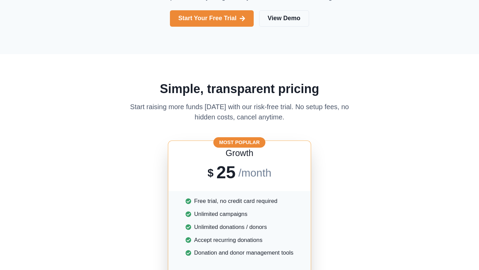
scroll to position [508, 0]
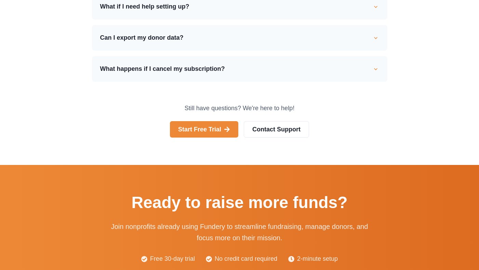
scroll to position [1141, 0]
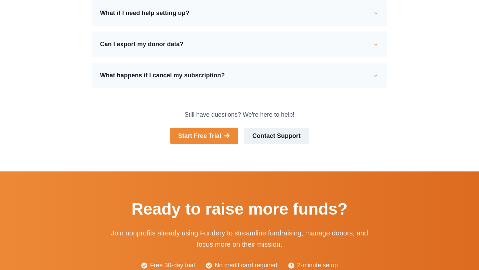
click at [265, 141] on button "Contact Support" at bounding box center [276, 136] width 65 height 16
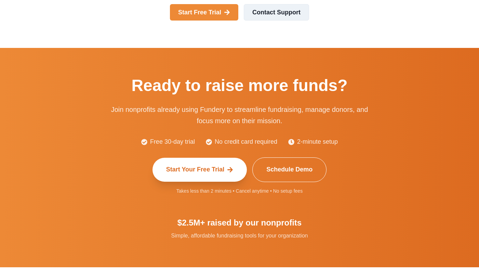
scroll to position [1278, 0]
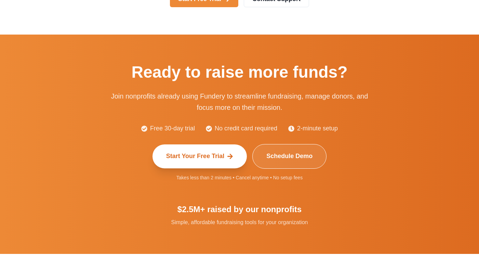
click at [279, 157] on button "Schedule Demo" at bounding box center [289, 156] width 74 height 25
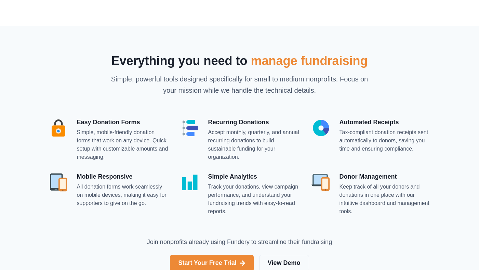
scroll to position [314, 0]
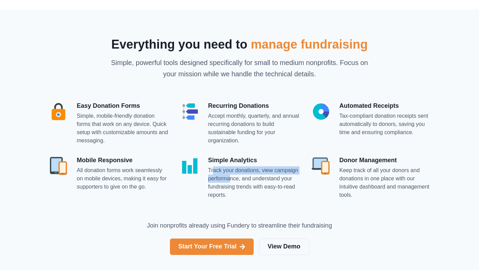
drag, startPoint x: 212, startPoint y: 171, endPoint x: 229, endPoint y: 177, distance: 18.0
click at [229, 177] on div "Track your donations, view campaign performance, and understand your fundraisin…" at bounding box center [254, 182] width 92 height 33
click at [232, 186] on div "Track your donations, view campaign performance, and understand your fundraisin…" at bounding box center [254, 182] width 92 height 33
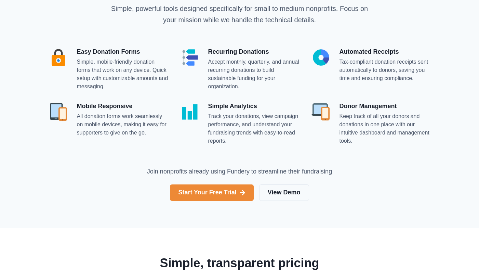
scroll to position [366, 0]
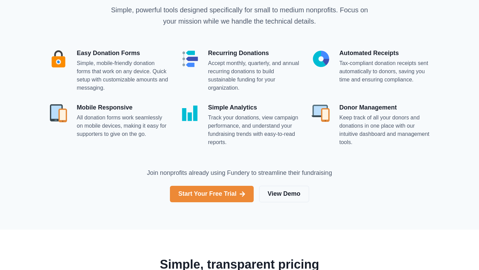
click at [215, 106] on p "Simple Analytics" at bounding box center [254, 107] width 92 height 9
click at [217, 114] on div "Track your donations, view campaign performance, and understand your fundraisin…" at bounding box center [254, 130] width 92 height 33
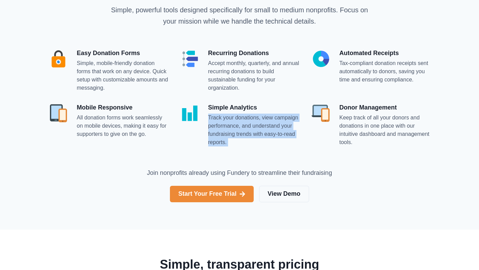
click at [217, 114] on div "Track your donations, view campaign performance, and understand your fundraisin…" at bounding box center [254, 130] width 92 height 33
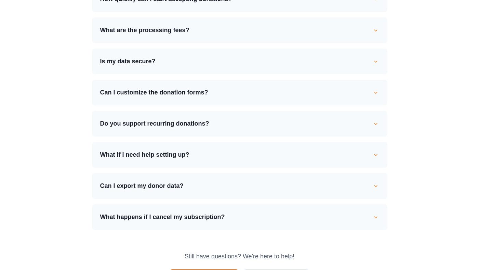
scroll to position [1027, 0]
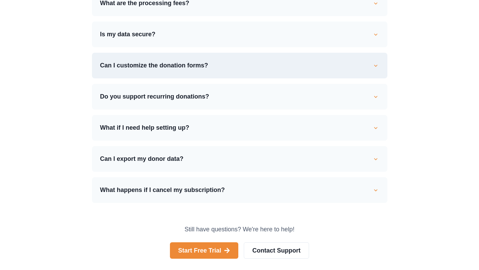
click at [211, 67] on p "Can I customize the donation forms?" at bounding box center [236, 65] width 272 height 9
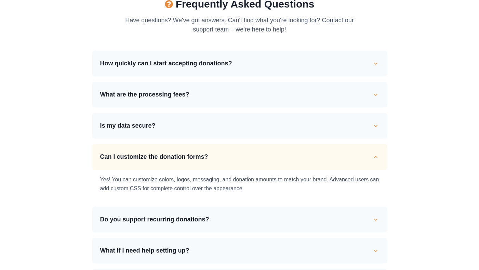
scroll to position [930, 0]
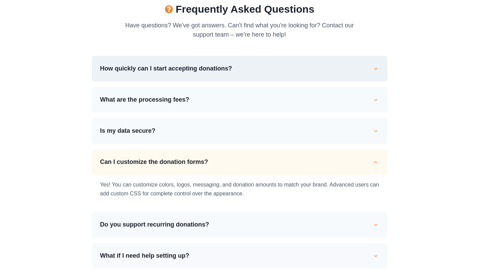
click at [194, 75] on button "How quickly can I start accepting donations?" at bounding box center [240, 69] width 296 height 26
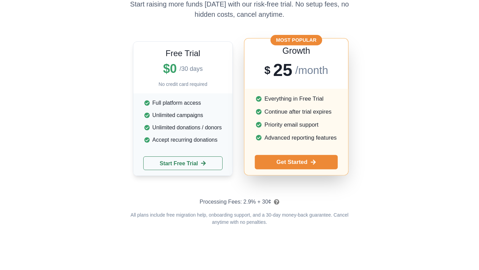
scroll to position [644, 0]
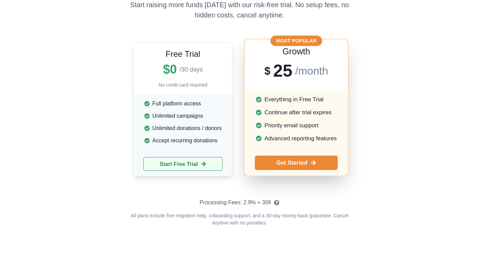
click at [185, 159] on link "Start Free Trial" at bounding box center [183, 164] width 80 height 14
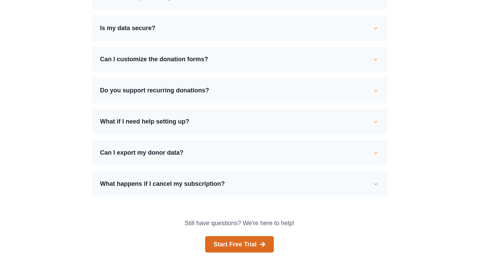
scroll to position [1007, 0]
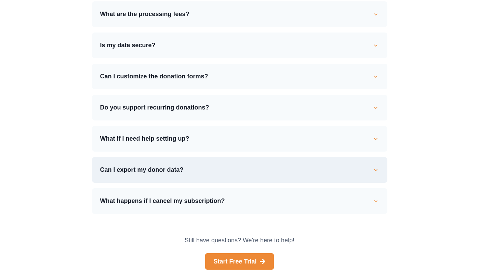
click at [214, 170] on p "Can I export my donor data?" at bounding box center [236, 169] width 272 height 9
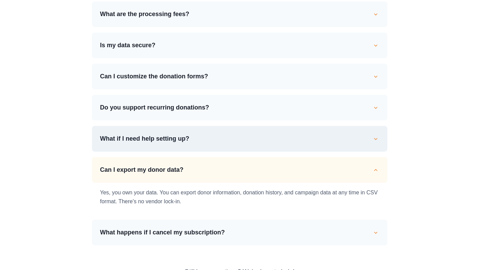
click at [216, 143] on button "What if I need help setting up?" at bounding box center [240, 139] width 296 height 26
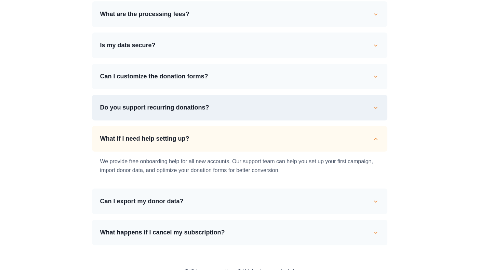
click at [217, 111] on p "Do you support recurring donations?" at bounding box center [236, 107] width 272 height 9
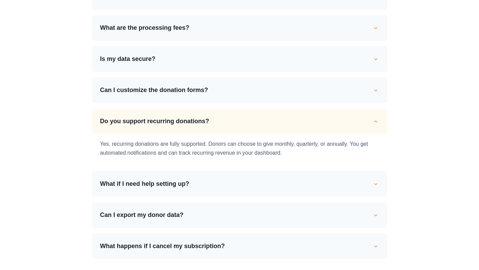
scroll to position [991, 0]
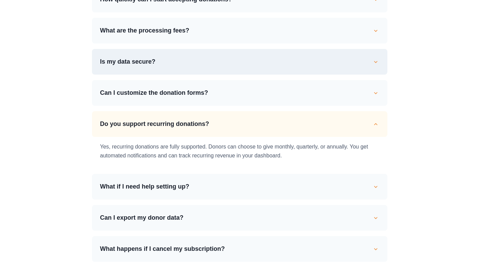
click at [225, 65] on p "Is my data secure?" at bounding box center [236, 61] width 272 height 9
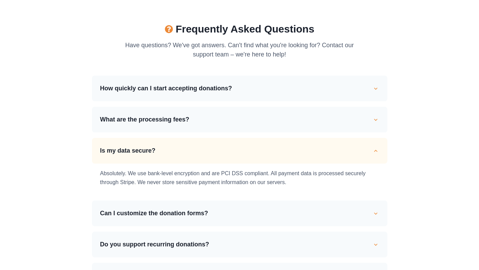
scroll to position [898, 0]
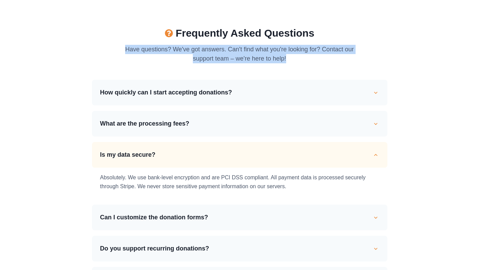
drag, startPoint x: 294, startPoint y: 57, endPoint x: 122, endPoint y: 51, distance: 171.5
click at [122, 51] on div "Frequently Asked Questions Have questions? We've got answers. Can't find what y…" at bounding box center [240, 218] width 296 height 383
copy p "Have questions? We've got answers. Can't find what you're looking for? Contact …"
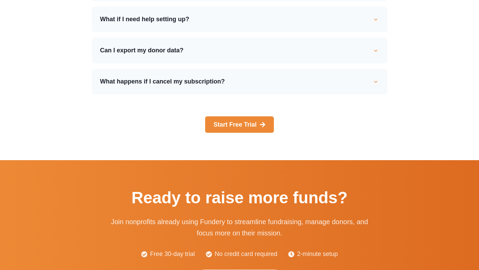
scroll to position [1133, 0]
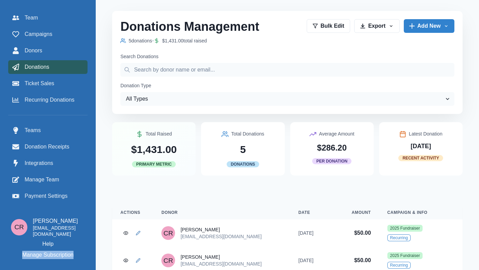
drag, startPoint x: 78, startPoint y: 257, endPoint x: 21, endPoint y: 254, distance: 56.9
click at [21, 254] on div "[PERSON_NAME] [EMAIL_ADDRESS][DOMAIN_NAME] Help Manage Subscription" at bounding box center [47, 238] width 79 height 42
copy p "Manage Subscription"
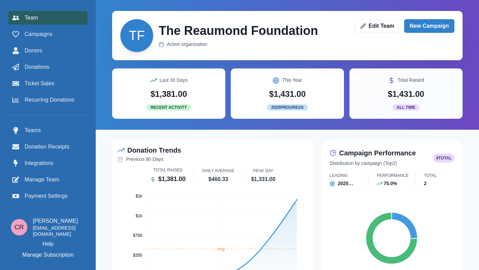
click at [54, 233] on p "[EMAIL_ADDRESS][DOMAIN_NAME]" at bounding box center [59, 231] width 52 height 12
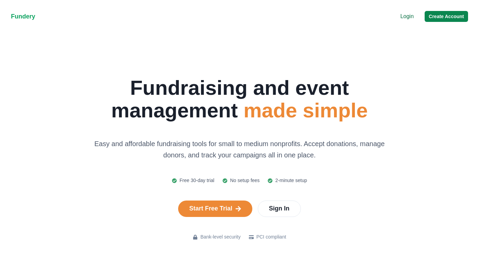
click at [455, 17] on button "Create Account" at bounding box center [446, 16] width 43 height 11
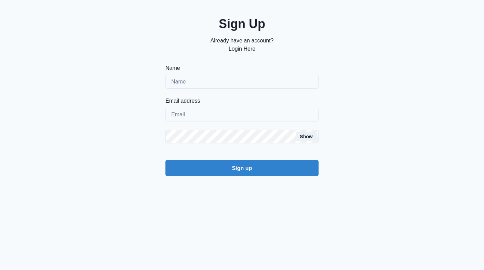
click at [262, 69] on label "Name" at bounding box center [240, 68] width 149 height 8
click at [262, 75] on input "Name" at bounding box center [242, 82] width 153 height 14
type input "[PERSON_NAME]"
type input "[EMAIL_ADDRESS][DOMAIN_NAME]"
click at [166, 160] on button "Sign up" at bounding box center [242, 168] width 153 height 16
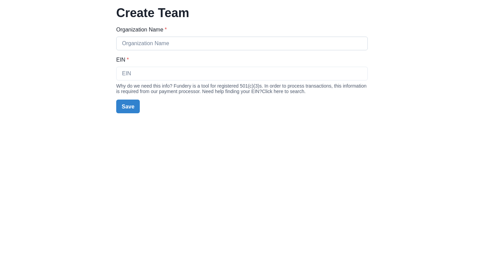
click at [244, 41] on input "Organization Name *" at bounding box center [242, 44] width 252 height 14
type input "[PERSON_NAME]"
type input "[US_EMPLOYER_IDENTIFICATION_NUMBER]"
click at [129, 109] on button "Save" at bounding box center [128, 107] width 24 height 14
